Goal: Information Seeking & Learning: Learn about a topic

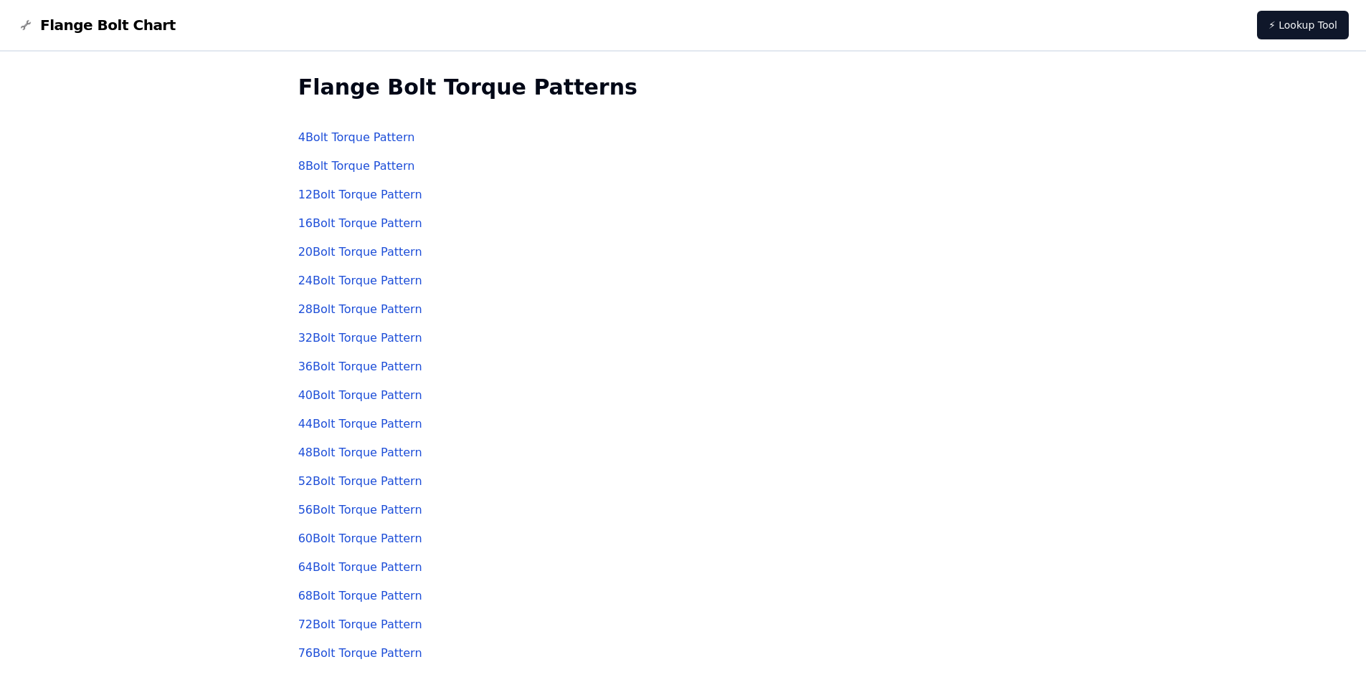
click at [347, 280] on link "24 Bolt Torque Pattern" at bounding box center [360, 281] width 124 height 14
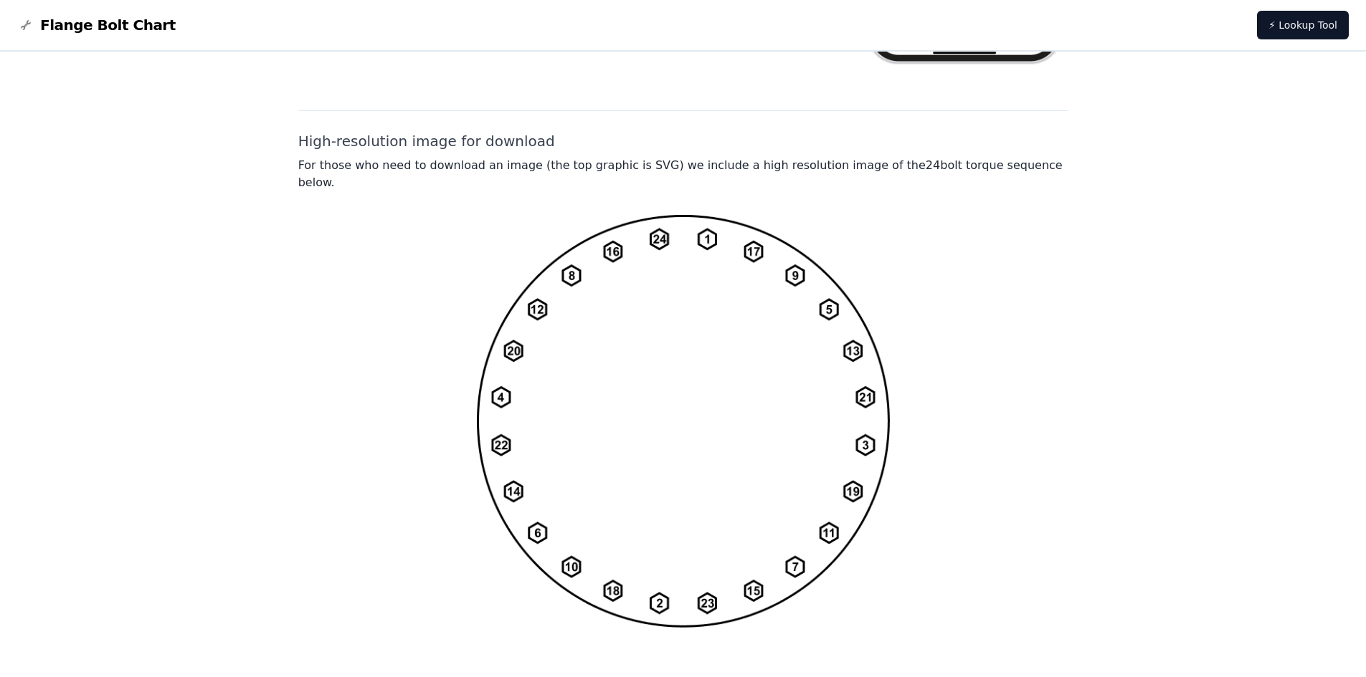
scroll to position [1021, 0]
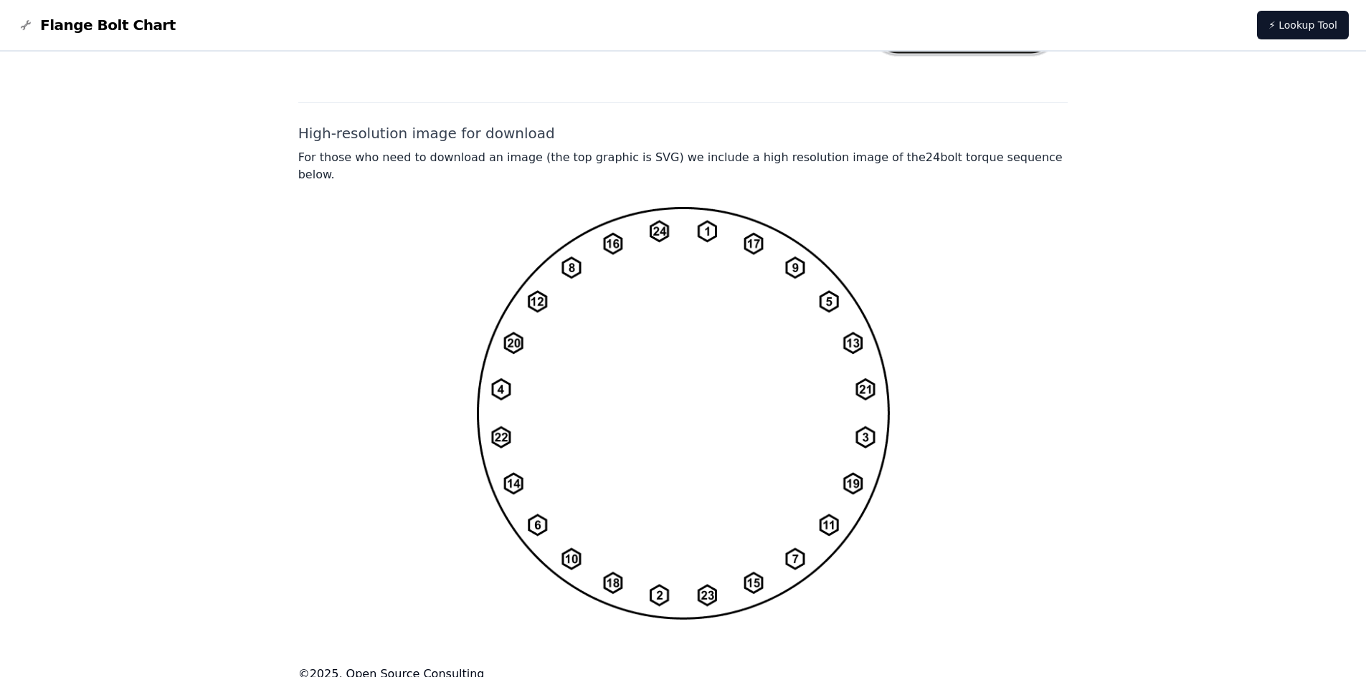
click at [675, 355] on img at bounding box center [683, 413] width 413 height 414
drag, startPoint x: 675, startPoint y: 355, endPoint x: 606, endPoint y: 320, distance: 76.3
click at [606, 320] on img at bounding box center [683, 413] width 413 height 414
drag, startPoint x: 593, startPoint y: 270, endPoint x: 812, endPoint y: 351, distance: 233.6
click at [812, 351] on img at bounding box center [683, 413] width 413 height 414
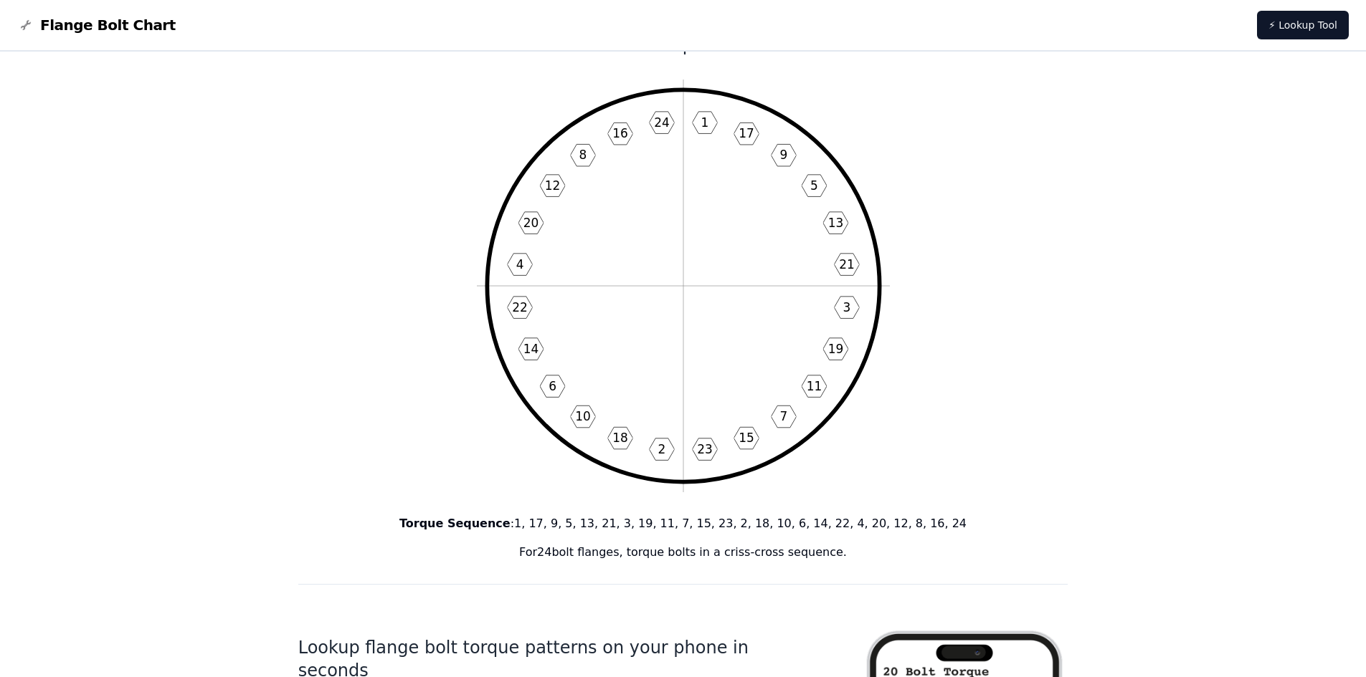
scroll to position [0, 0]
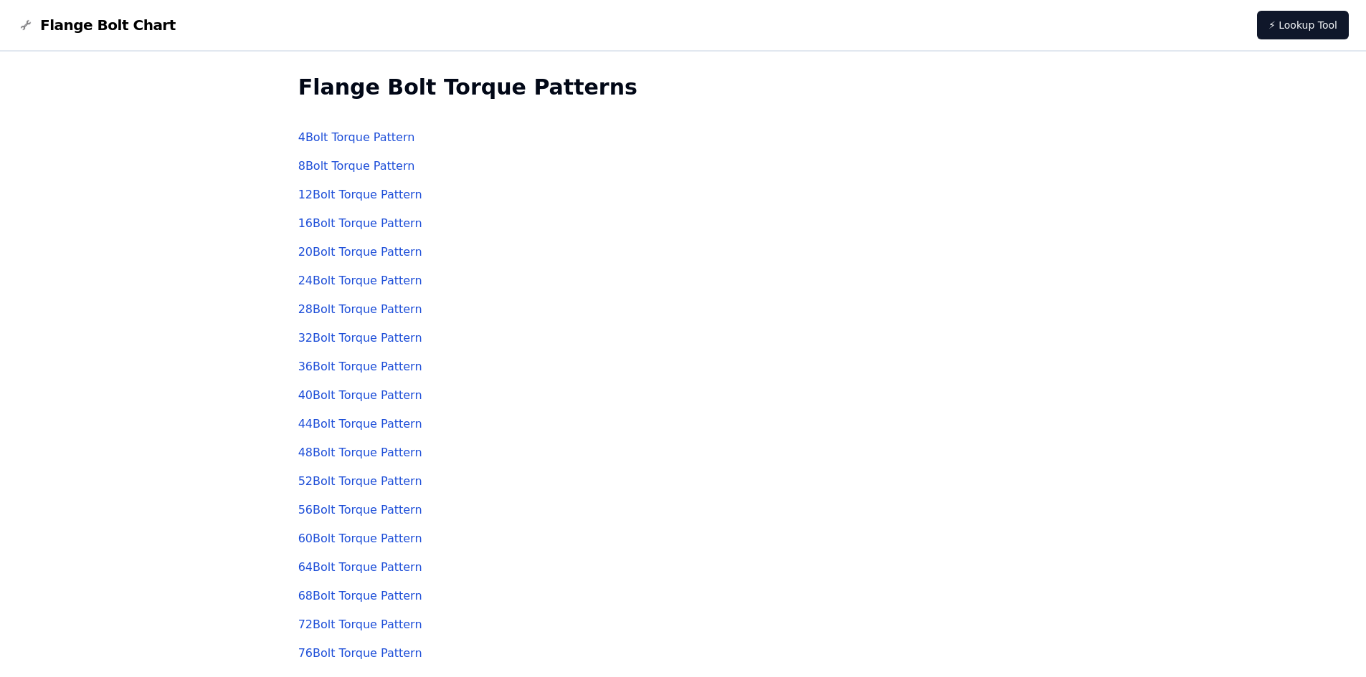
click at [366, 253] on link "20 Bolt Torque Pattern" at bounding box center [360, 252] width 124 height 14
